Goal: Task Accomplishment & Management: Manage account settings

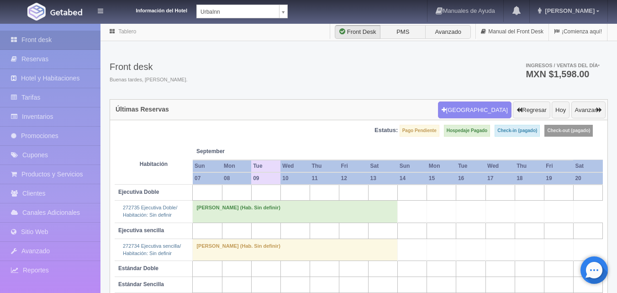
click at [283, 23] on body "Información del Hotel [GEOGRAPHIC_DATA] Manuales de Ayuda Actualizaciones recie…" at bounding box center [308, 178] width 617 height 310
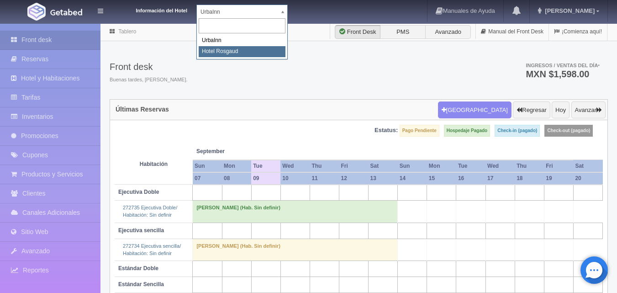
select select "561"
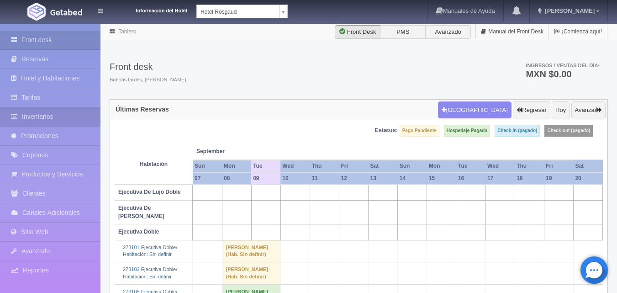
click at [63, 116] on link "Inventarios" at bounding box center [50, 116] width 100 height 19
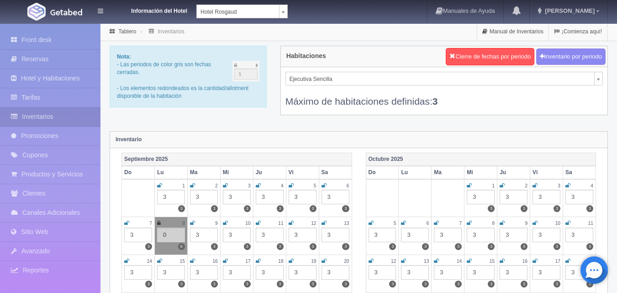
click at [341, 234] on div "3" at bounding box center [335, 234] width 28 height 15
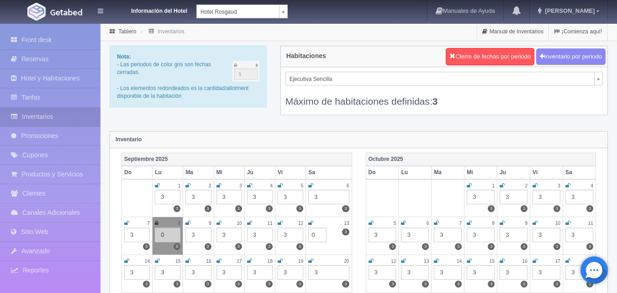
type input "0"
click at [311, 221] on icon at bounding box center [310, 222] width 5 height 5
click at [195, 235] on div "3" at bounding box center [198, 234] width 26 height 15
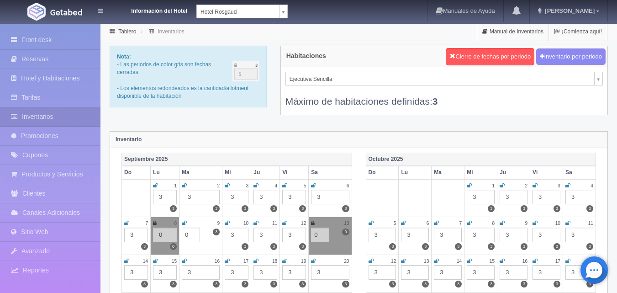
type input "0"
click at [184, 221] on icon at bounding box center [184, 222] width 5 height 5
click at [195, 235] on input "0" at bounding box center [191, 234] width 18 height 15
type input "2"
click at [184, 220] on link at bounding box center [184, 223] width 4 height 8
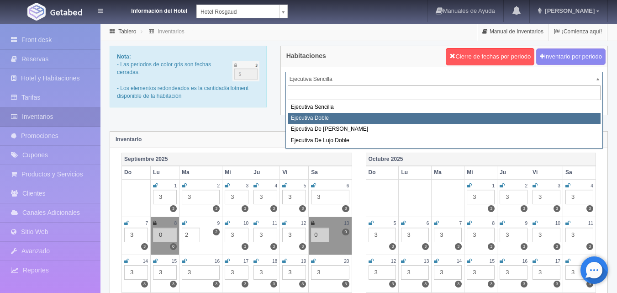
select select "1750"
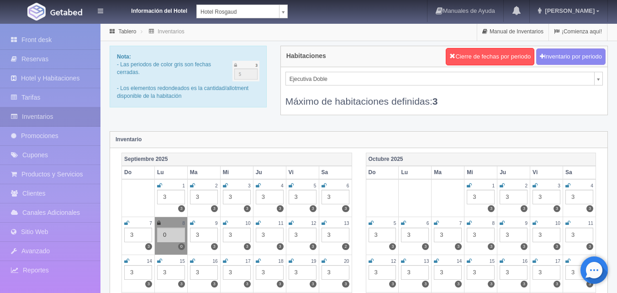
click at [336, 237] on div "3" at bounding box center [335, 234] width 28 height 15
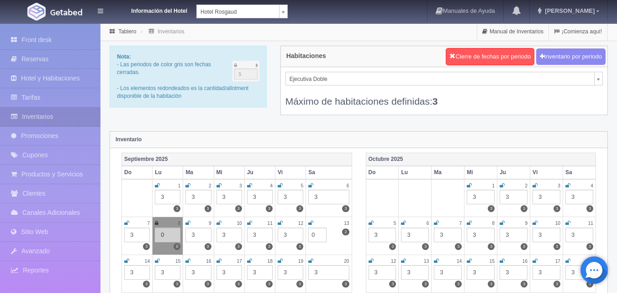
type input "0"
click at [310, 221] on icon at bounding box center [310, 222] width 5 height 5
click at [201, 239] on div "3" at bounding box center [198, 234] width 26 height 15
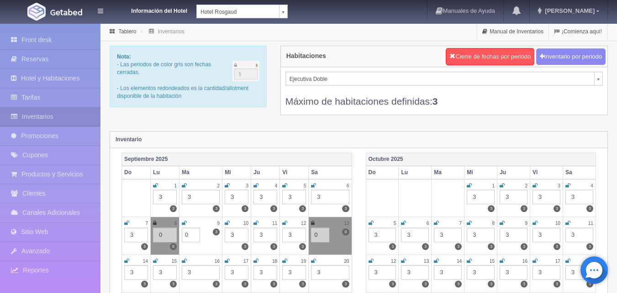
type input "0"
click at [185, 220] on link at bounding box center [184, 223] width 5 height 8
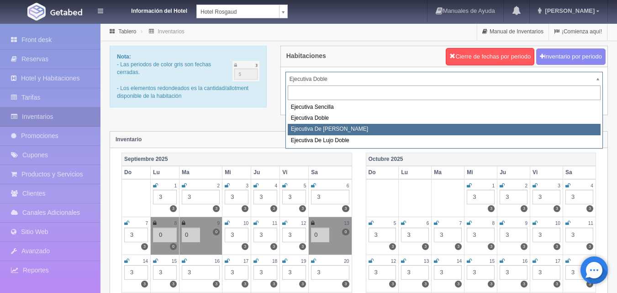
select select "1817"
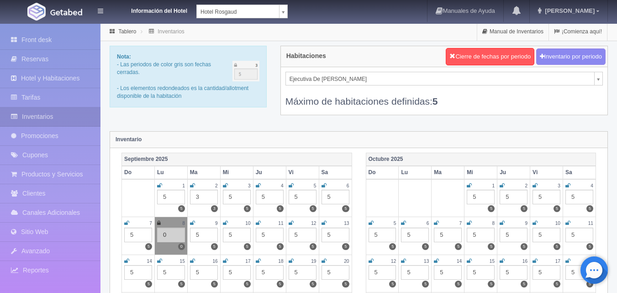
click at [335, 237] on div "5" at bounding box center [335, 234] width 28 height 15
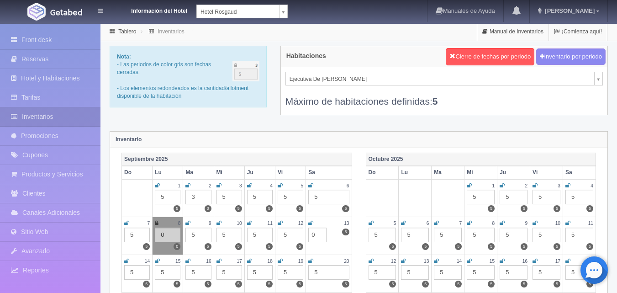
type input "0"
click at [309, 221] on icon at bounding box center [310, 222] width 5 height 5
click at [200, 238] on div "5" at bounding box center [198, 234] width 26 height 15
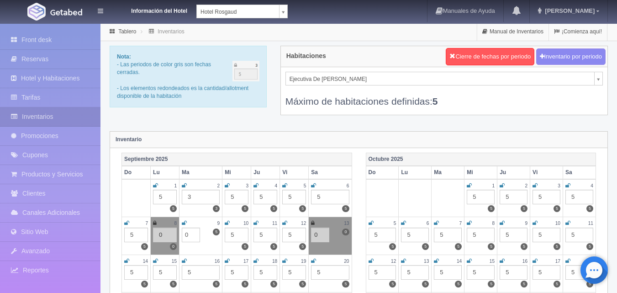
type input "0"
click at [185, 222] on icon at bounding box center [184, 222] width 5 height 5
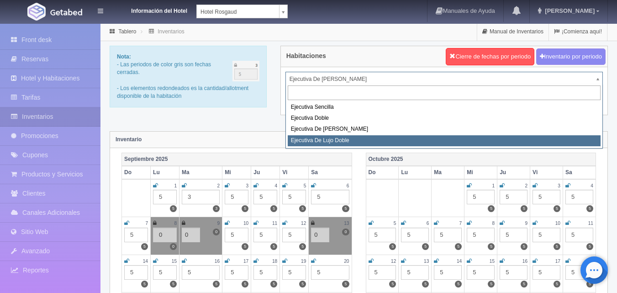
select select "1845"
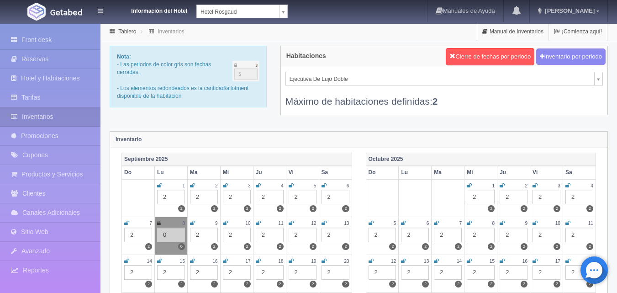
click at [336, 241] on div "2" at bounding box center [335, 234] width 28 height 15
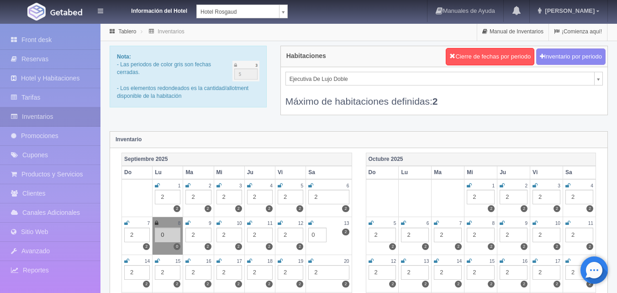
type input "0"
click at [312, 224] on icon at bounding box center [310, 222] width 5 height 5
click at [197, 241] on div "2" at bounding box center [198, 234] width 26 height 15
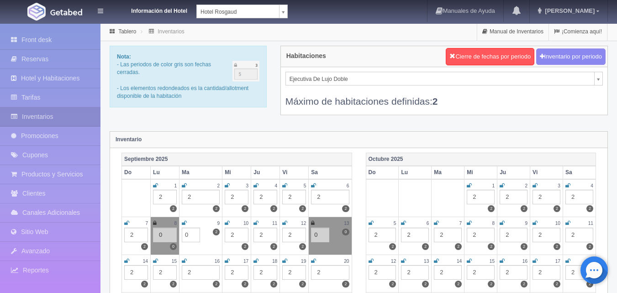
type input "0"
click at [185, 221] on icon at bounding box center [184, 222] width 5 height 5
